Goal: Find specific page/section: Find specific page/section

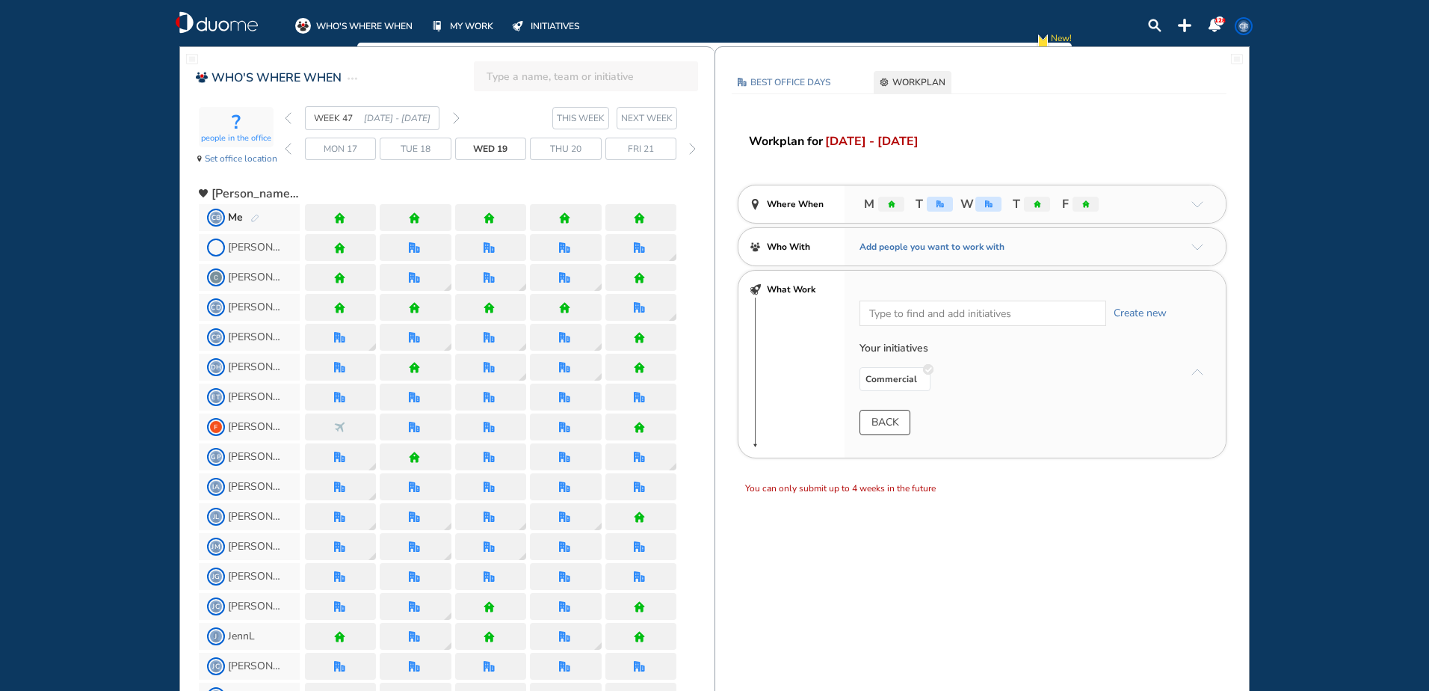
click at [288, 123] on img "back week" at bounding box center [288, 118] width 7 height 12
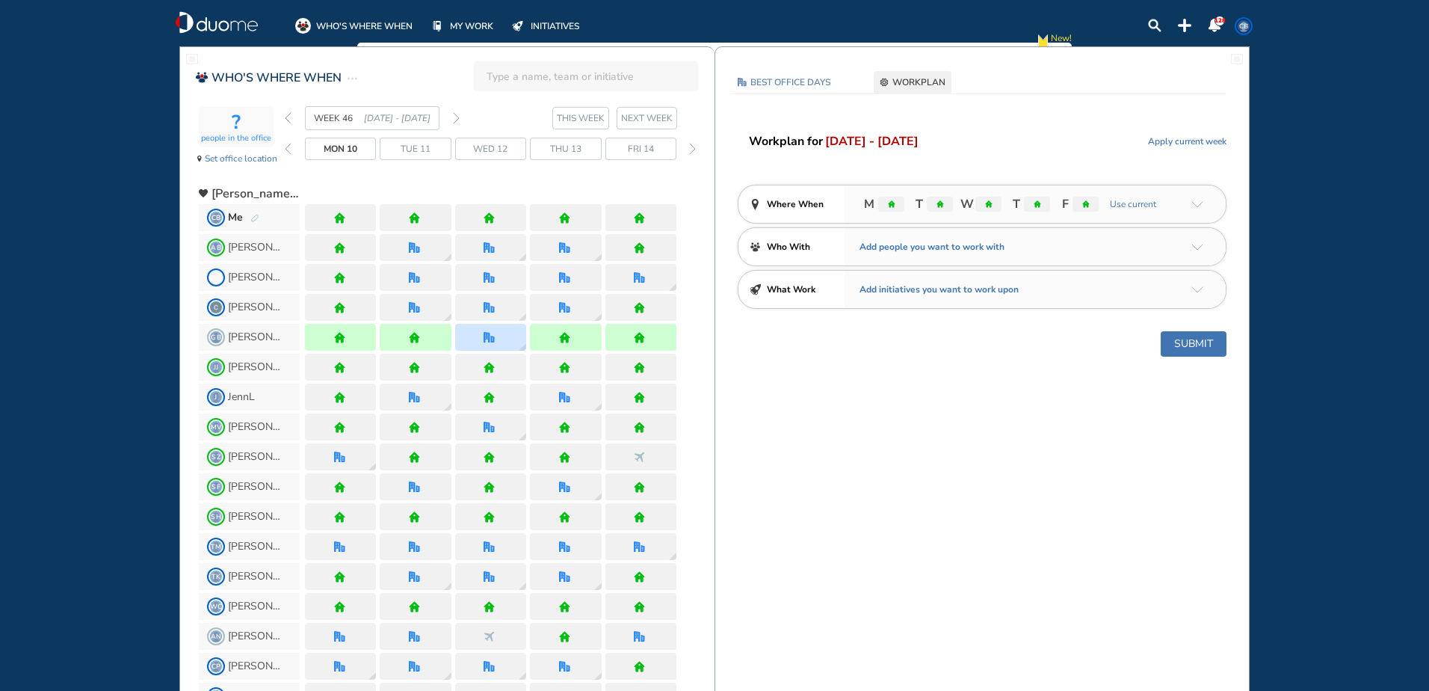
click at [288, 123] on img "back week" at bounding box center [288, 118] width 7 height 12
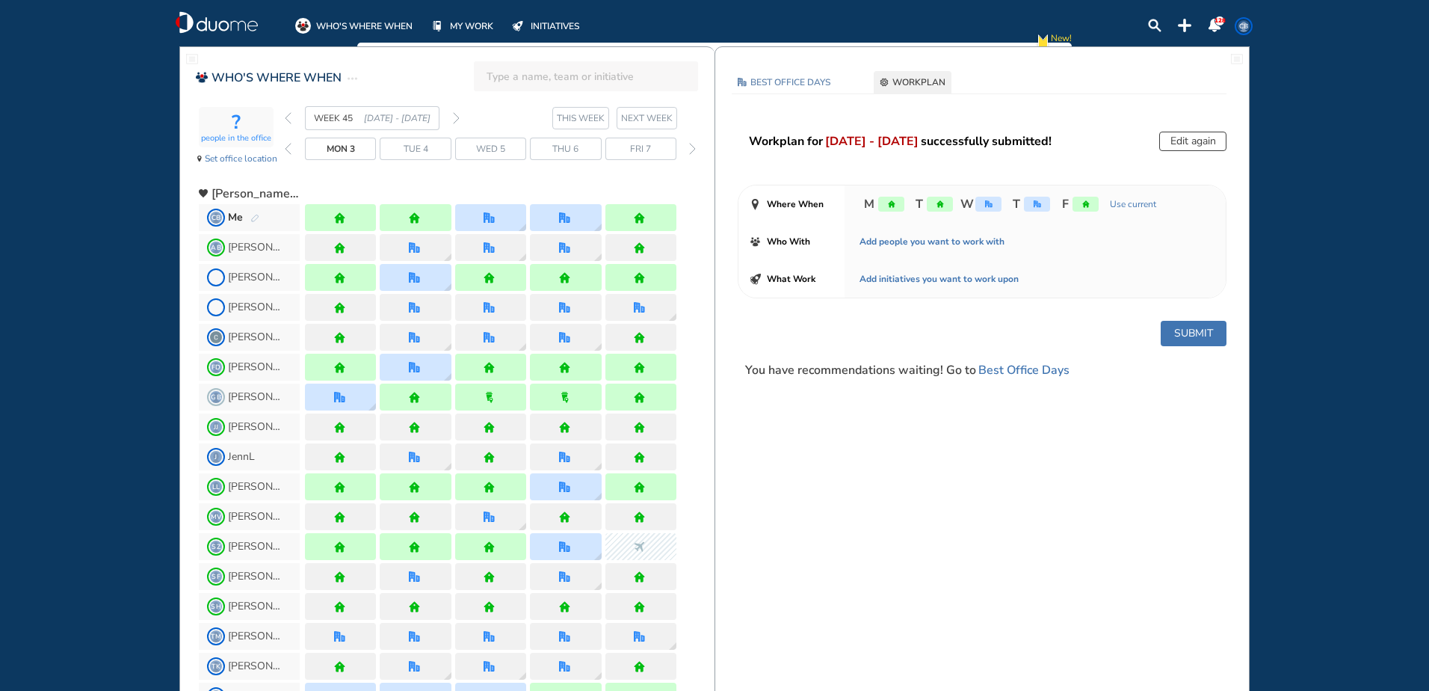
click at [288, 123] on img "back week" at bounding box center [288, 118] width 7 height 12
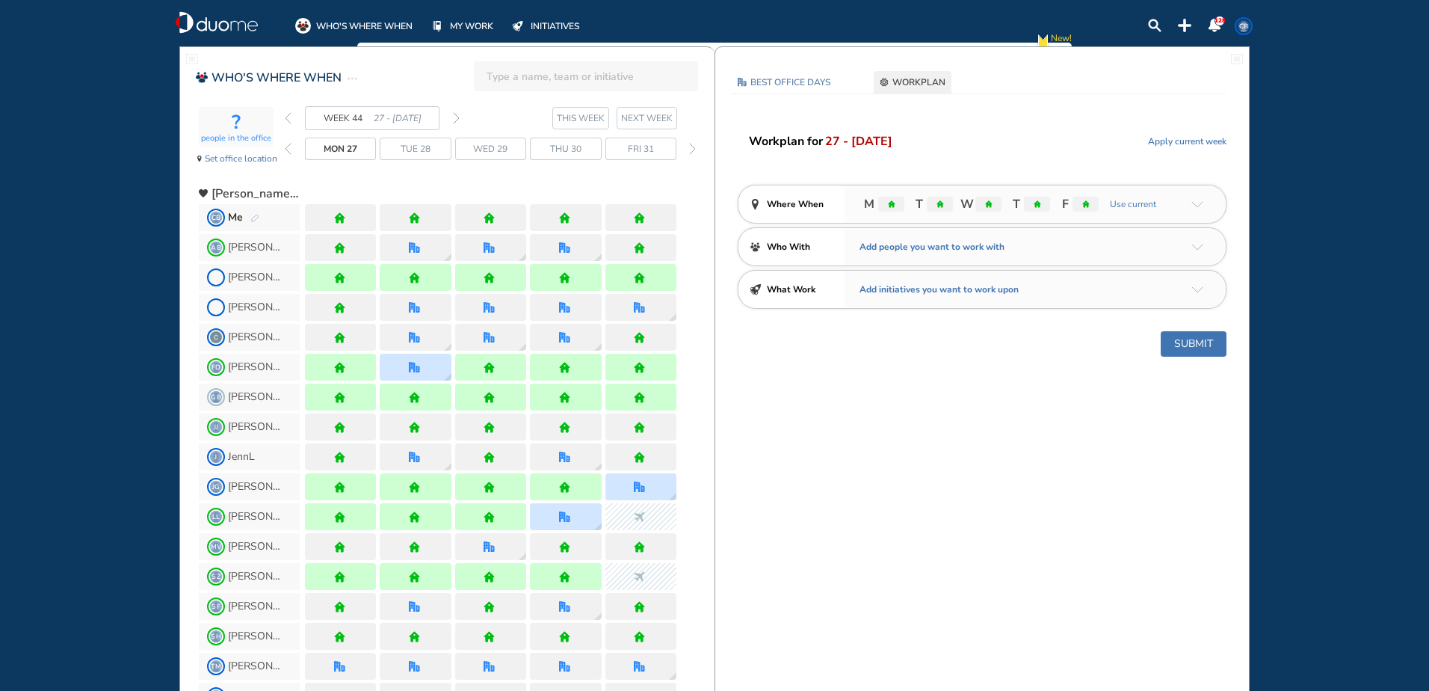
click at [288, 118] on img "back week" at bounding box center [288, 118] width 7 height 12
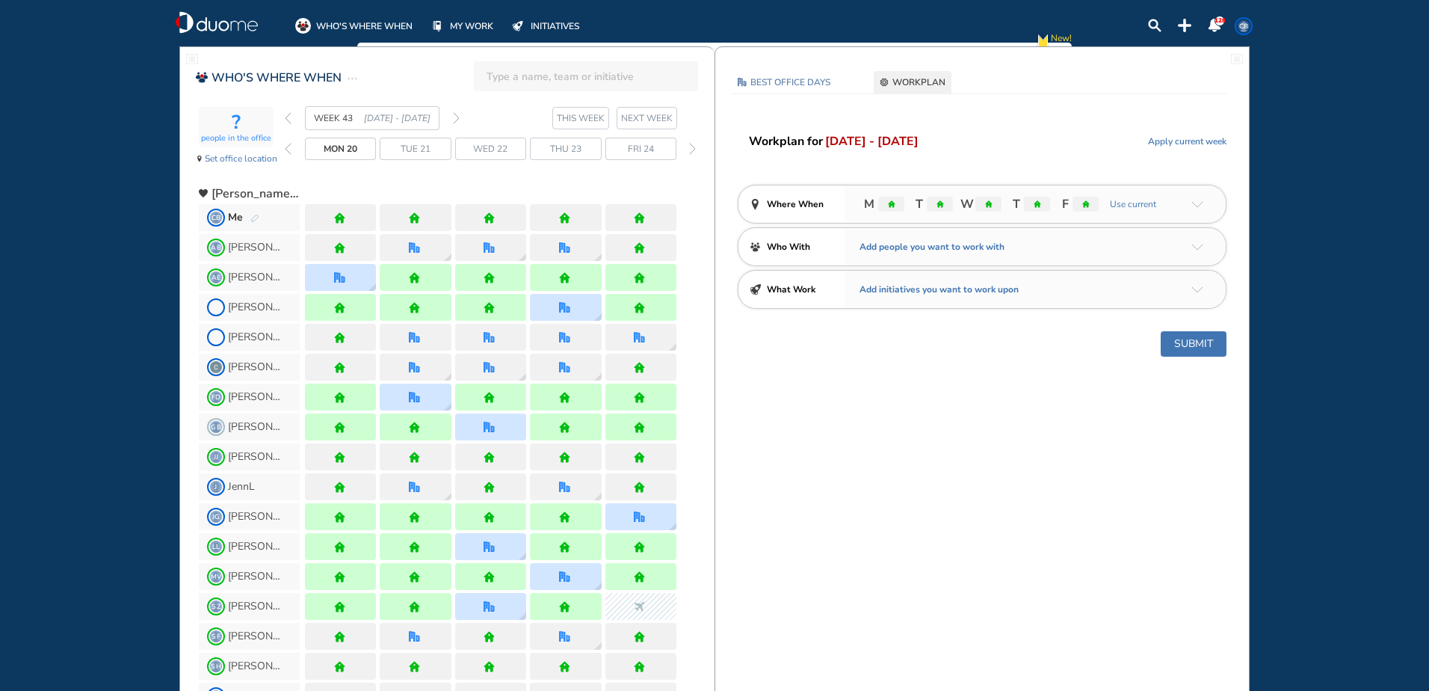
click at [288, 117] on img "back week" at bounding box center [288, 118] width 7 height 12
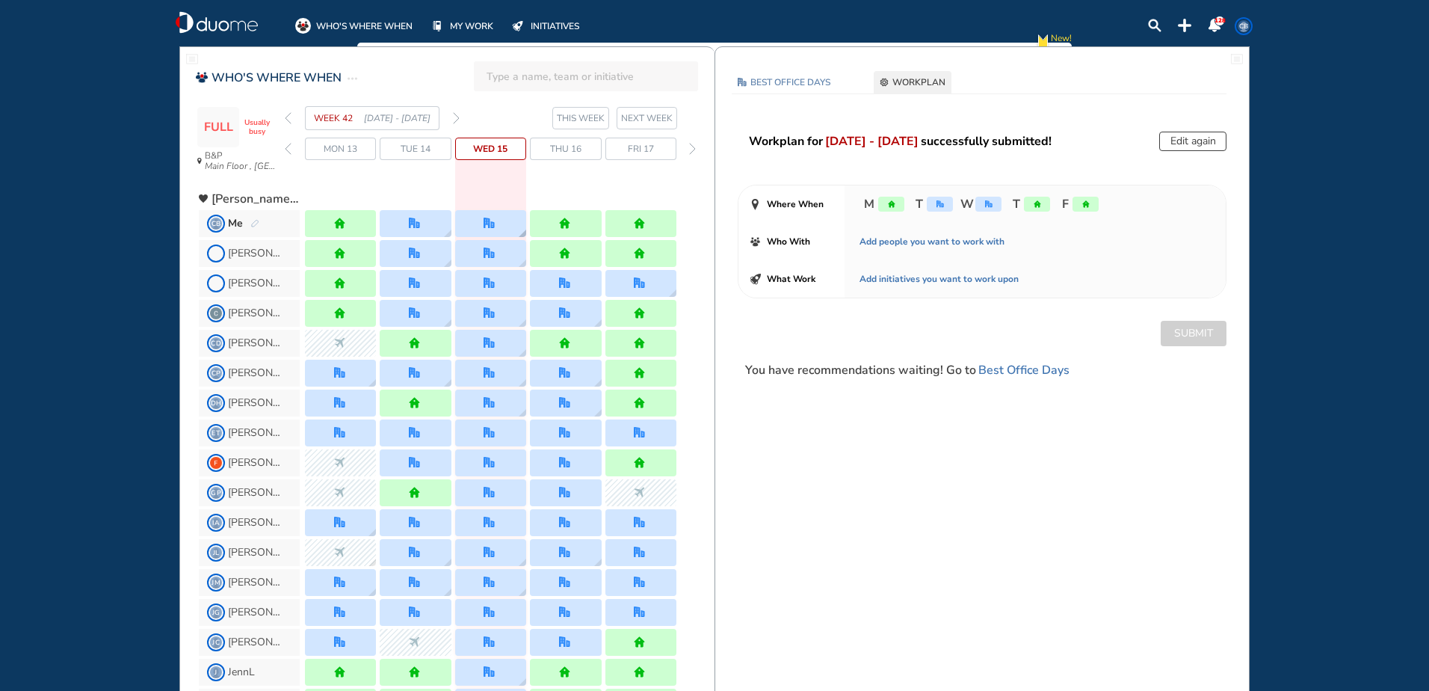
click at [490, 228] on img "office" at bounding box center [489, 223] width 11 height 11
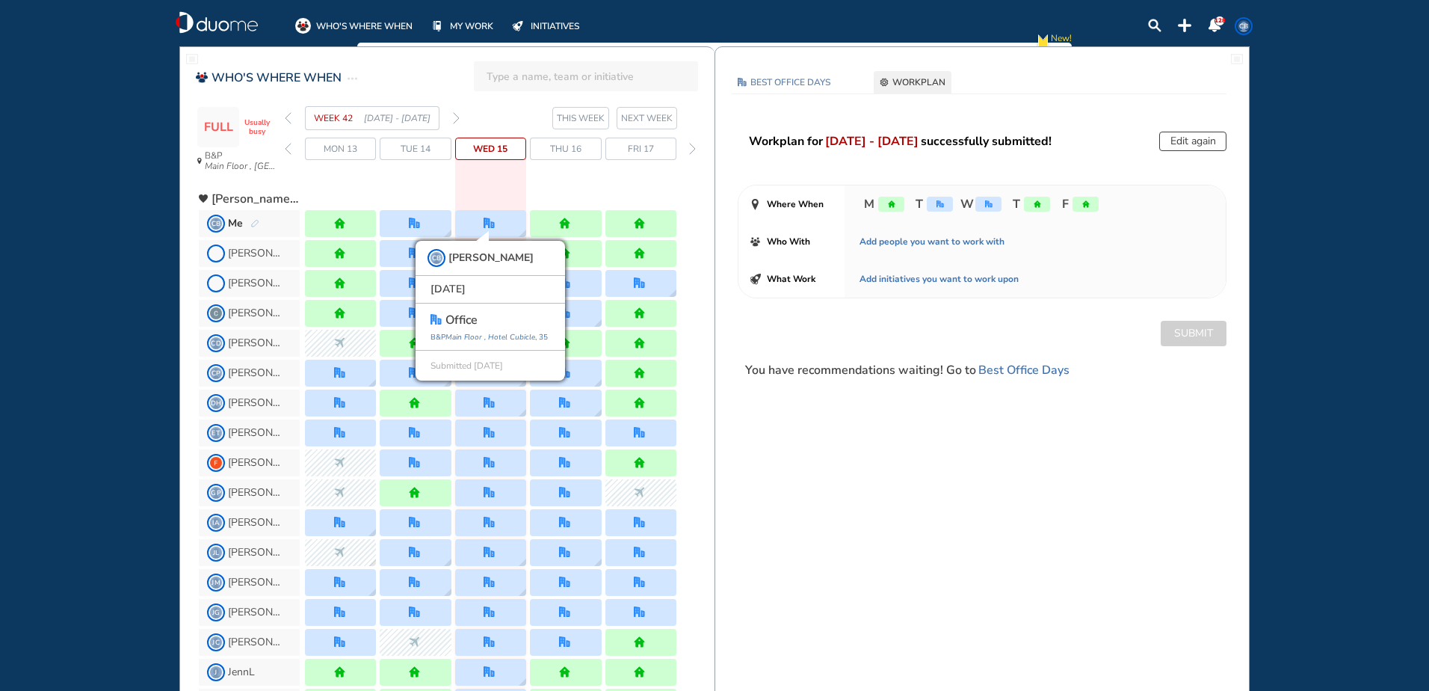
click at [606, 187] on div at bounding box center [491, 193] width 372 height 27
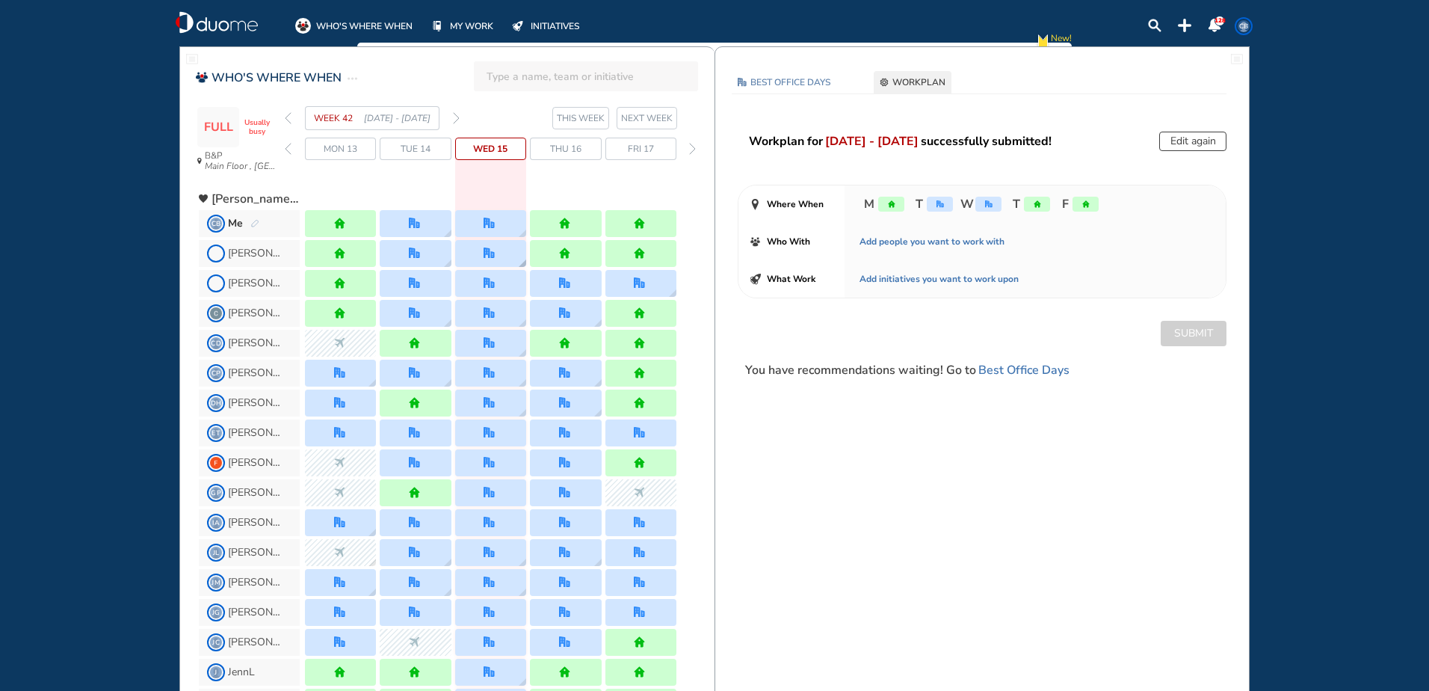
click at [496, 247] on div at bounding box center [490, 252] width 13 height 11
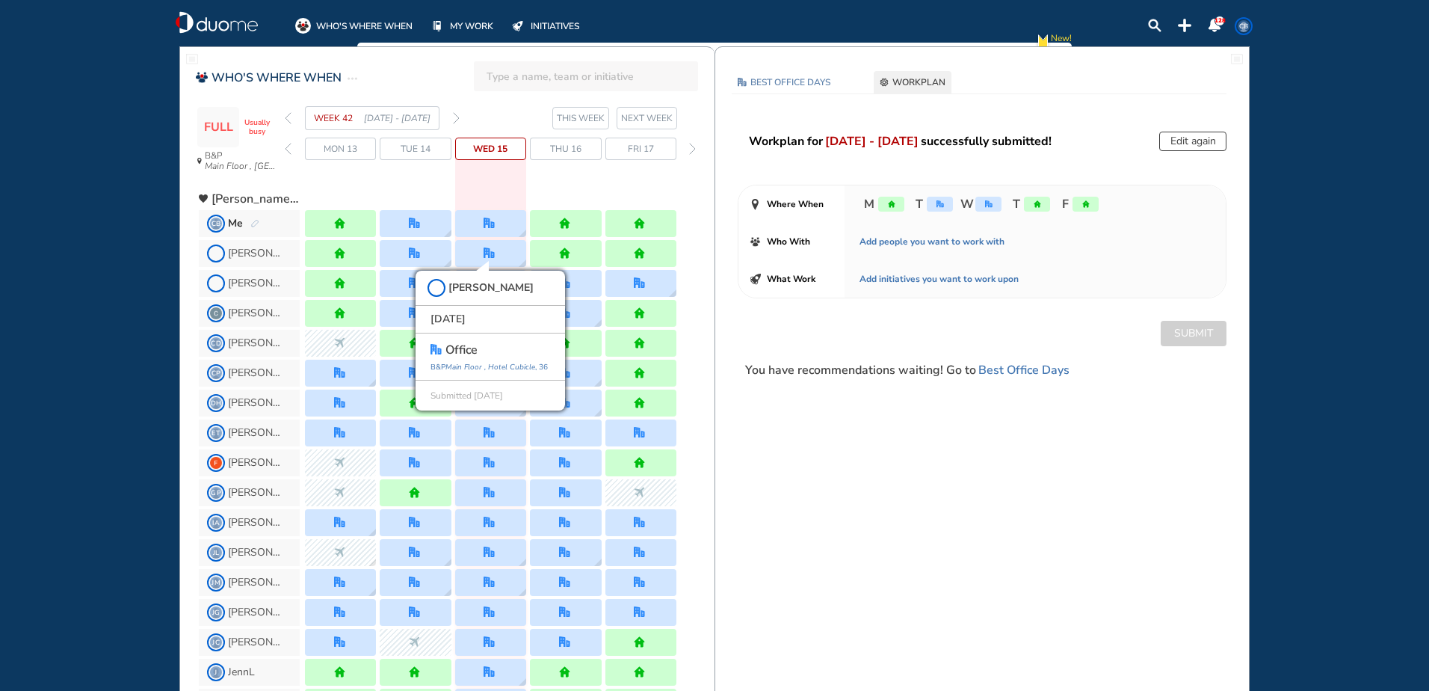
click at [597, 189] on div at bounding box center [491, 193] width 372 height 27
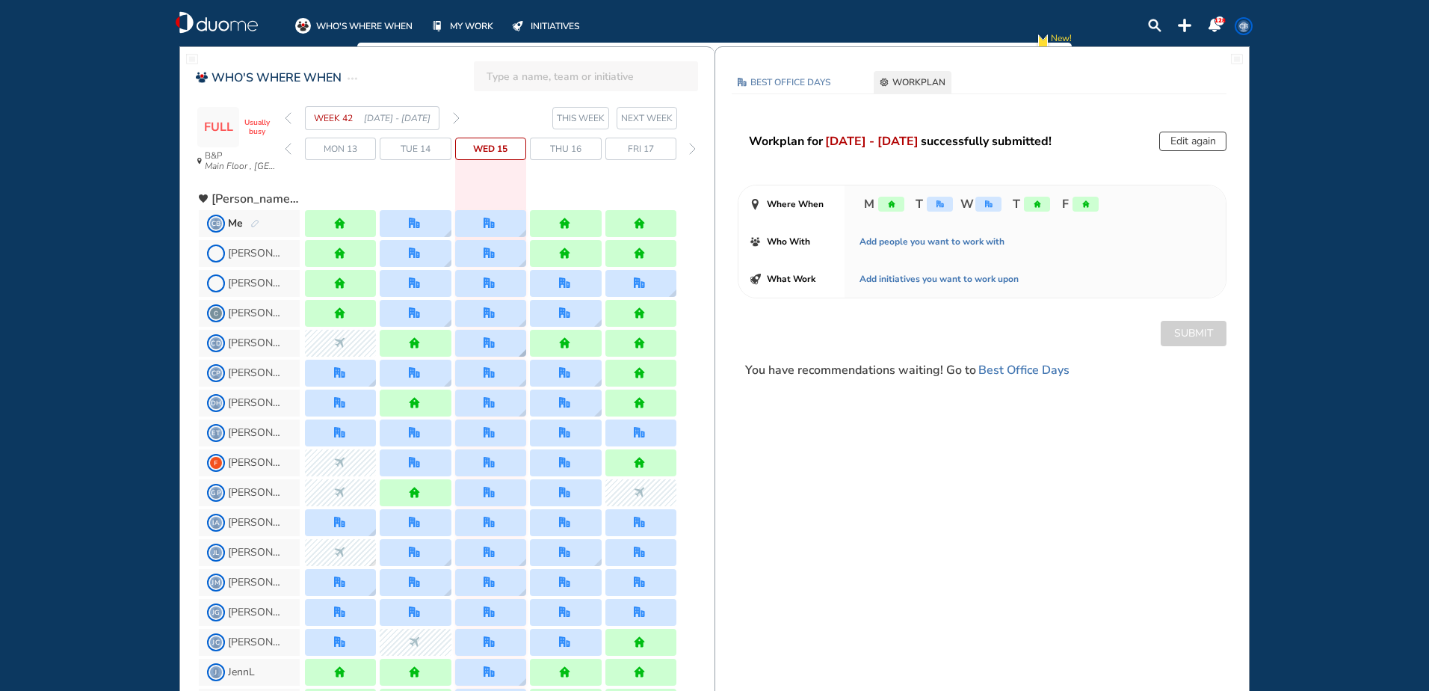
click at [494, 342] on img "office" at bounding box center [489, 342] width 11 height 11
